Goal: Information Seeking & Learning: Learn about a topic

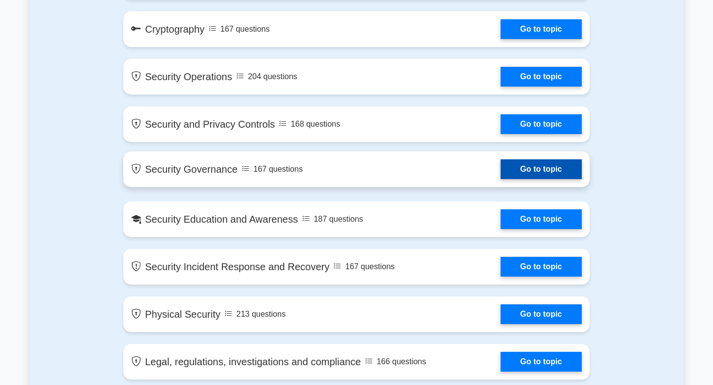
scroll to position [895, 0]
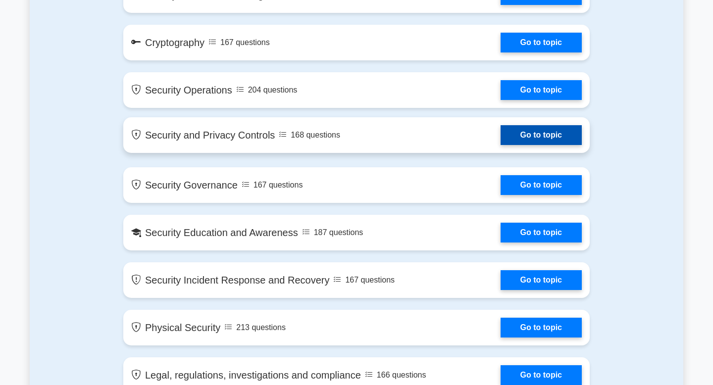
click at [563, 141] on link "Go to topic" at bounding box center [541, 135] width 81 height 20
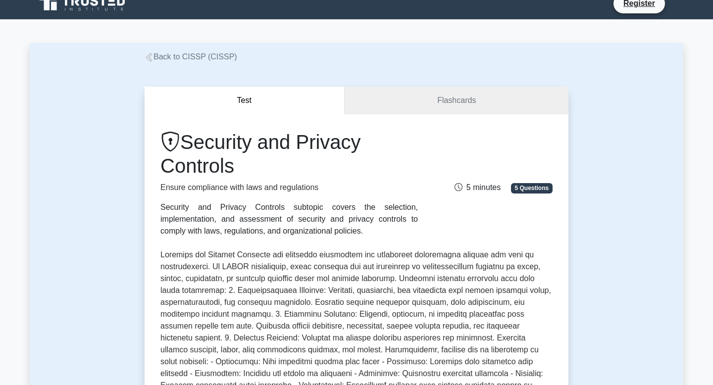
scroll to position [14, 0]
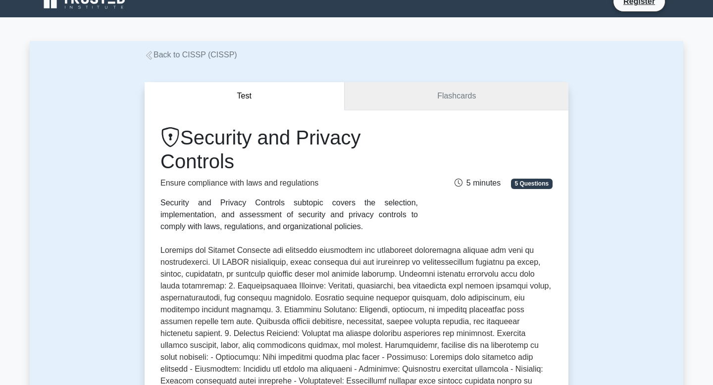
click at [456, 87] on link "Flashcards" at bounding box center [457, 96] width 224 height 28
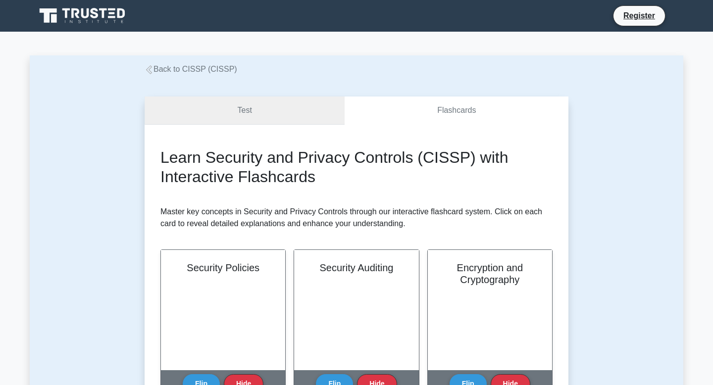
click at [282, 103] on link "Test" at bounding box center [245, 111] width 200 height 28
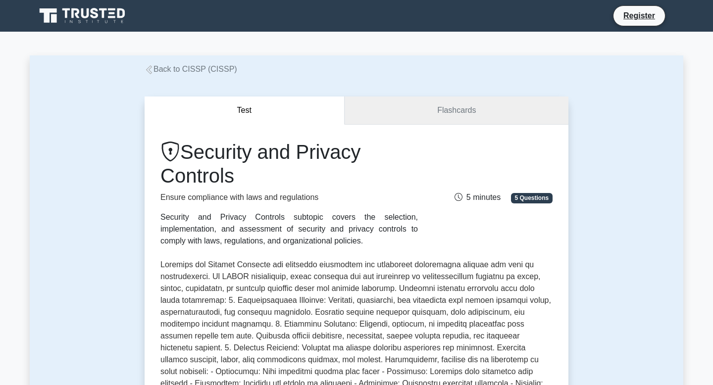
click at [414, 109] on link "Flashcards" at bounding box center [457, 111] width 224 height 28
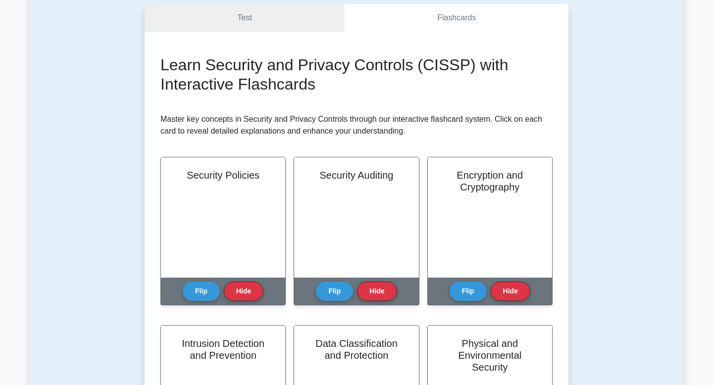
scroll to position [97, 0]
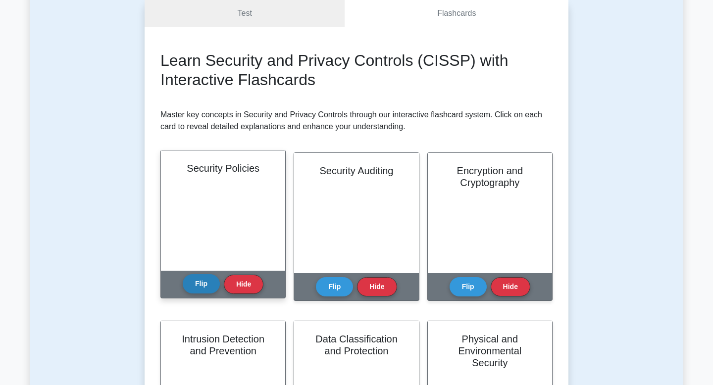
click at [196, 284] on button "Flip" at bounding box center [201, 283] width 37 height 19
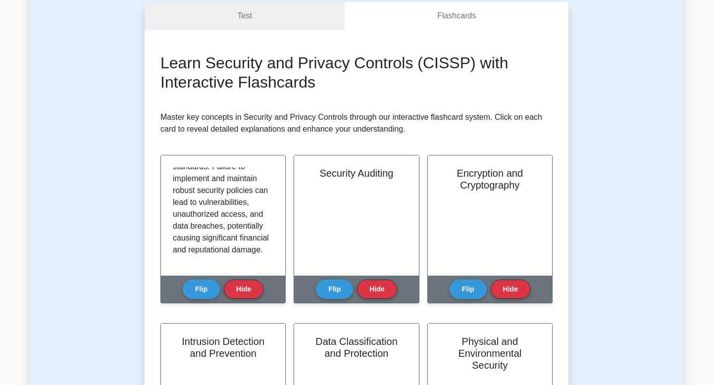
scroll to position [0, 0]
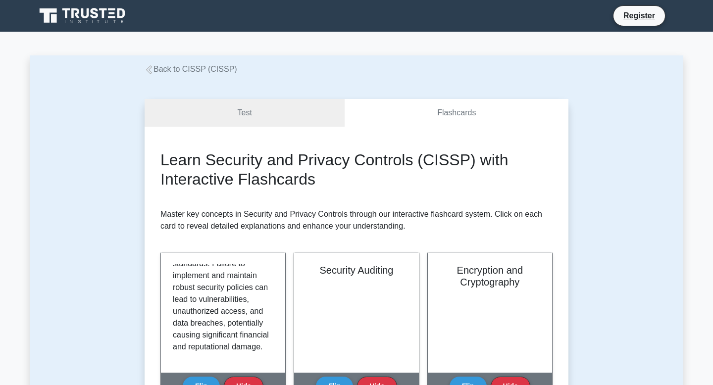
click at [87, 14] on icon at bounding box center [86, 13] width 8 height 10
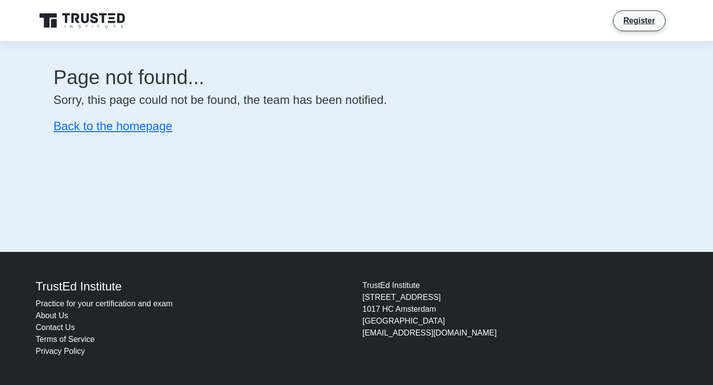
click at [65, 10] on link at bounding box center [83, 21] width 95 height 24
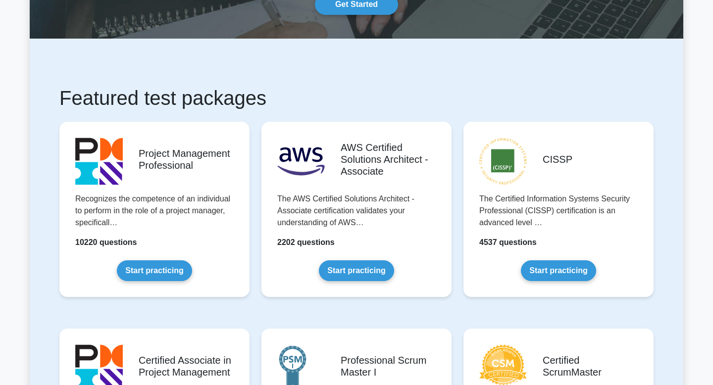
scroll to position [127, 0]
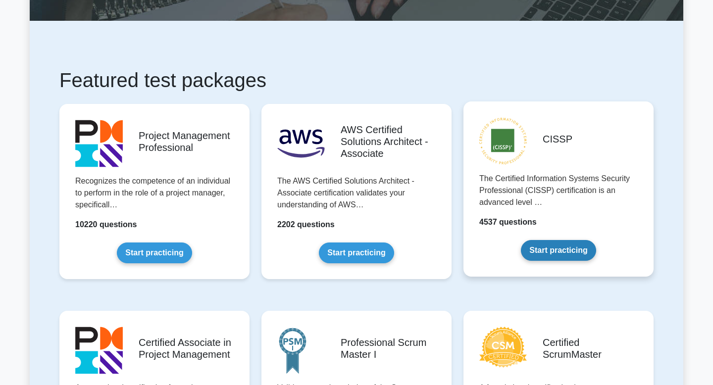
click at [537, 258] on link "Start practicing" at bounding box center [558, 250] width 75 height 21
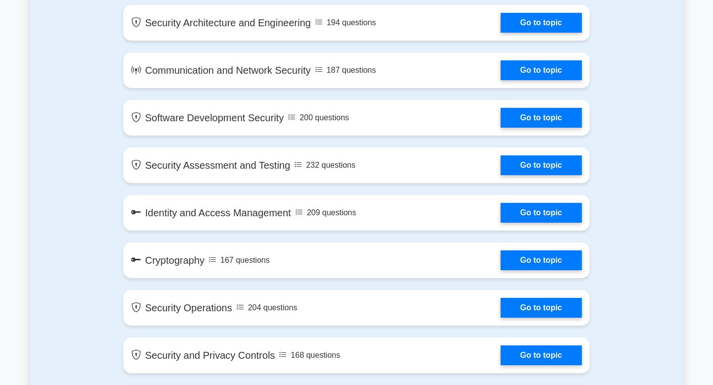
scroll to position [678, 0]
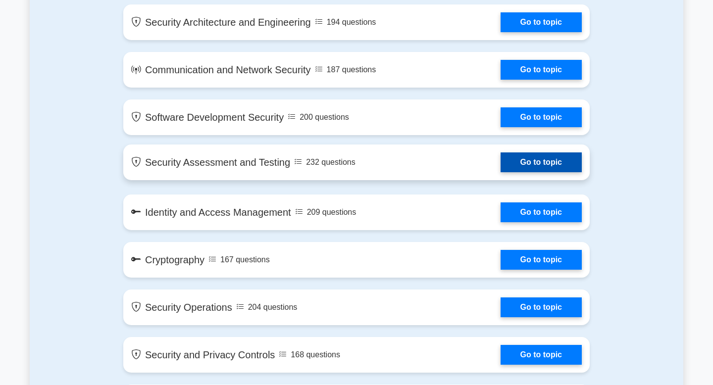
click at [557, 170] on link "Go to topic" at bounding box center [541, 163] width 81 height 20
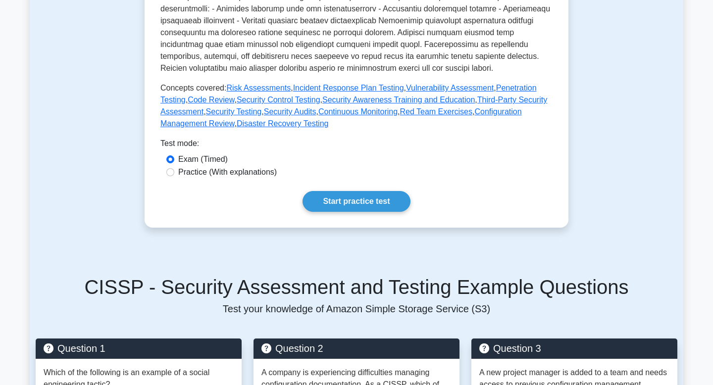
scroll to position [373, 0]
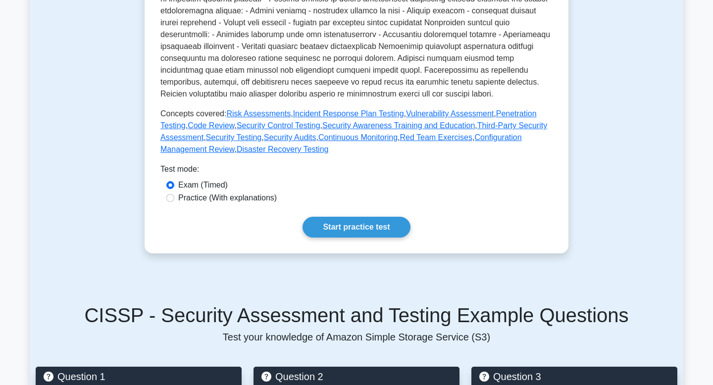
click at [239, 197] on label "Practice (With explanations)" at bounding box center [227, 198] width 99 height 12
click at [174, 197] on input "Practice (With explanations)" at bounding box center [170, 198] width 8 height 8
radio input "true"
click at [374, 229] on link "Start practice test" at bounding box center [357, 227] width 108 height 21
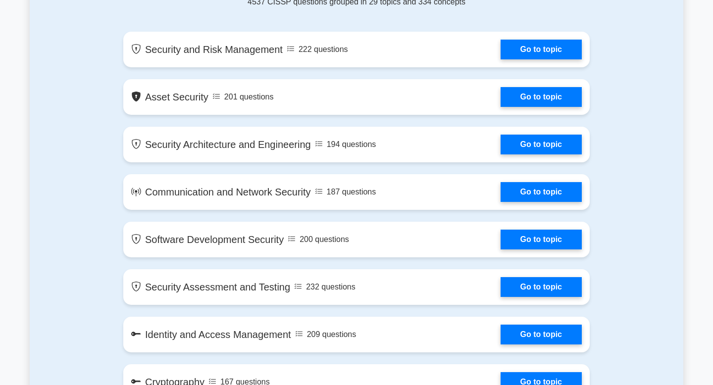
scroll to position [668, 0]
